Goal: Navigation & Orientation: Find specific page/section

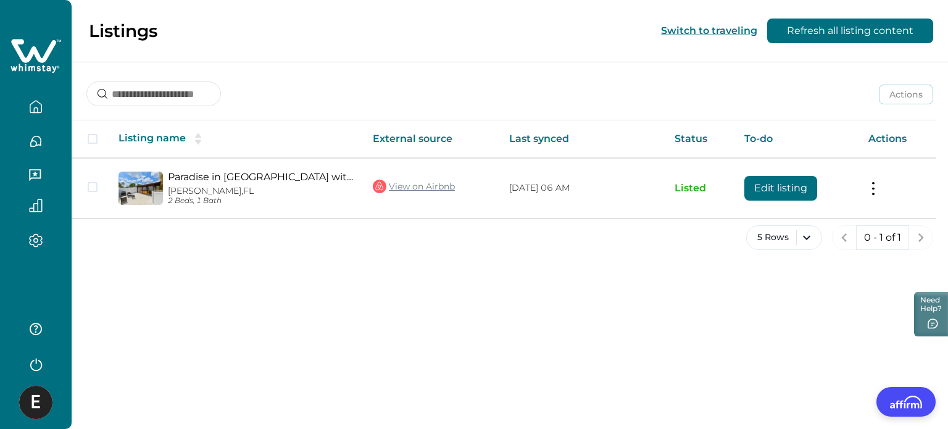
click at [36, 144] on icon "button" at bounding box center [36, 141] width 10 height 10
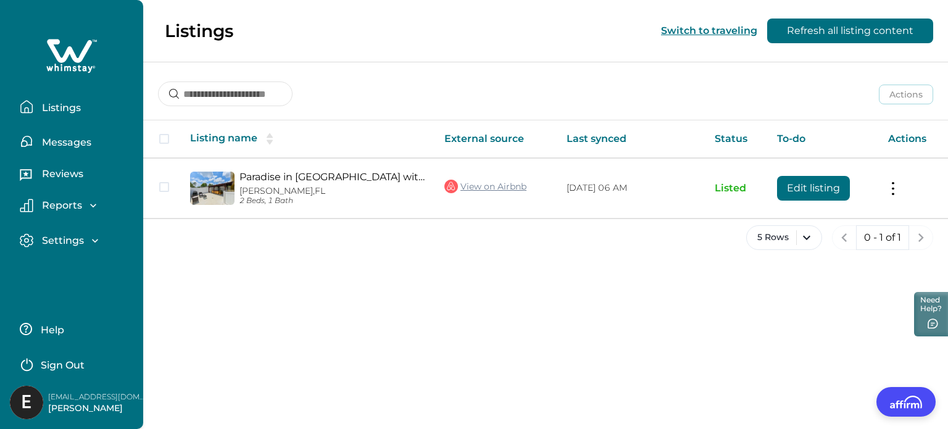
click at [88, 146] on p "Messages" at bounding box center [64, 142] width 53 height 12
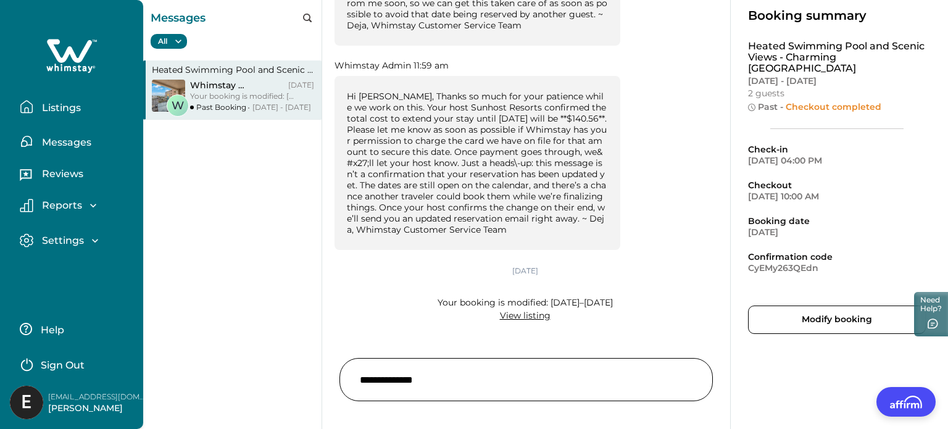
scroll to position [1000, 0]
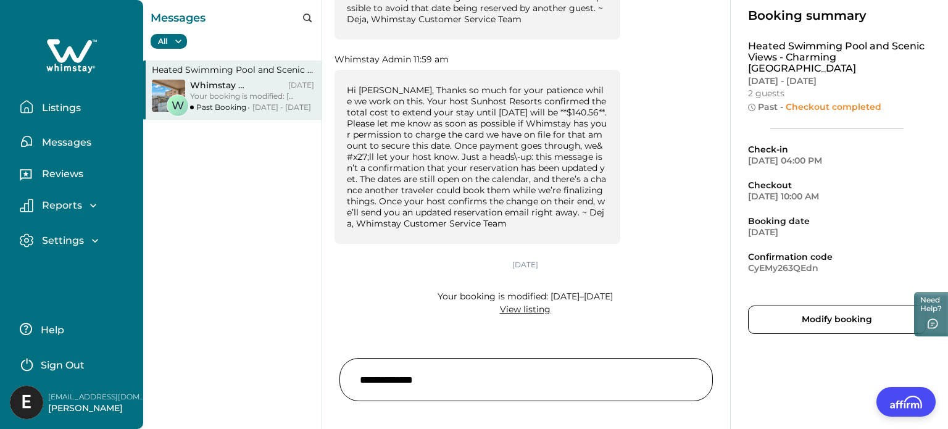
click at [59, 102] on button "Listings" at bounding box center [77, 106] width 114 height 25
